Goal: Navigation & Orientation: Find specific page/section

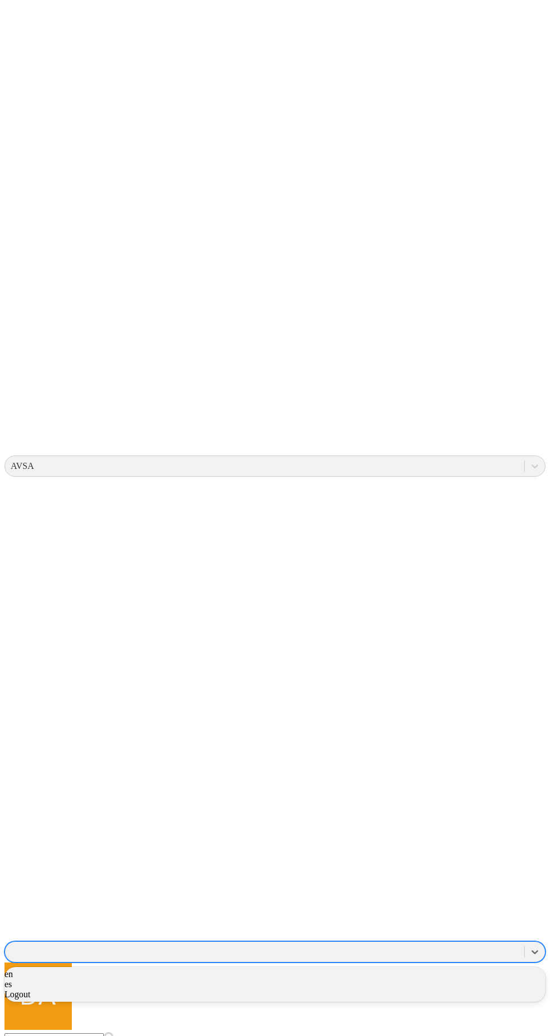
click at [30, 989] on span "Logout" at bounding box center [17, 994] width 26 height 10
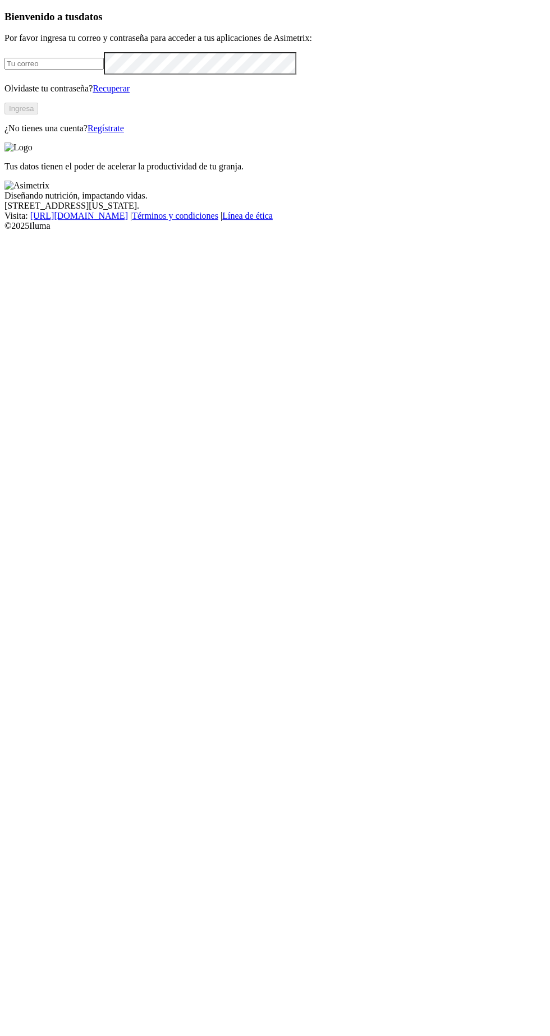
click at [89, 70] on input "email" at bounding box center [53, 64] width 99 height 12
click at [72, 70] on input "email" at bounding box center [53, 64] width 99 height 12
type input "[PERSON_NAME][EMAIL_ADDRESS][PERSON_NAME][DOMAIN_NAME]"
click at [38, 114] on button "Ingresa" at bounding box center [21, 109] width 34 height 12
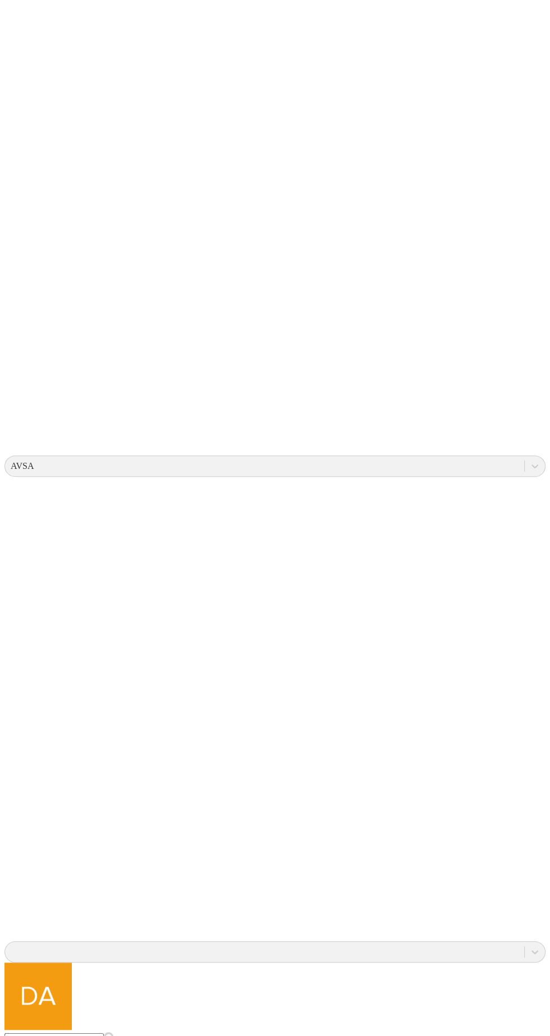
click at [36, 910] on icon at bounding box center [19, 924] width 31 height 29
click at [406, 367] on div "AVSA .cls-1 { fill: none; } Inicio Configurador Alertas Calyx Dashboard Granja …" at bounding box center [274, 643] width 541 height 1279
